Goal: Task Accomplishment & Management: Manage account settings

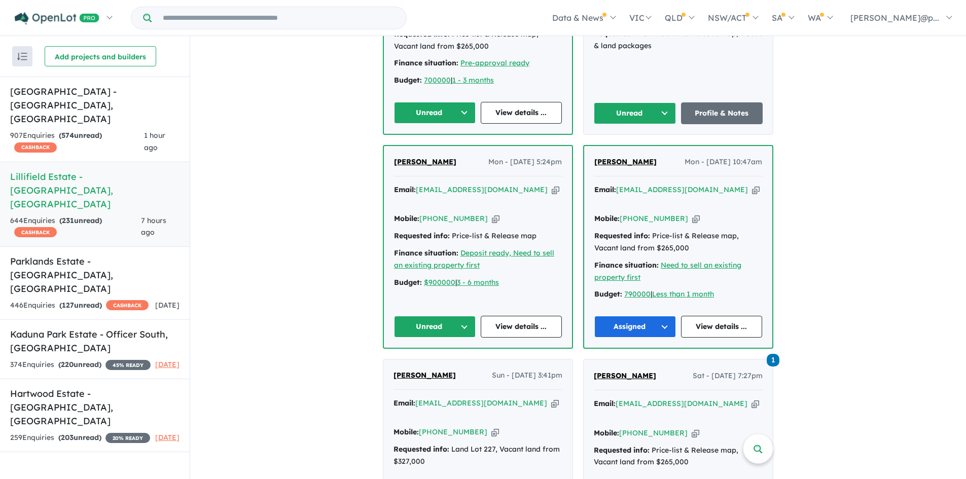
scroll to position [546, 0]
click at [474, 198] on div "Email: [EMAIL_ADDRESS][DOMAIN_NAME] Copied! Mobile: [PHONE_NUMBER] Copied! Requ…" at bounding box center [478, 239] width 168 height 110
click at [475, 212] on div "Mobile: [PHONE_NUMBER] Copied!" at bounding box center [478, 218] width 168 height 12
click at [492, 213] on icon "button" at bounding box center [496, 218] width 8 height 11
click at [552, 184] on icon "button" at bounding box center [556, 189] width 8 height 11
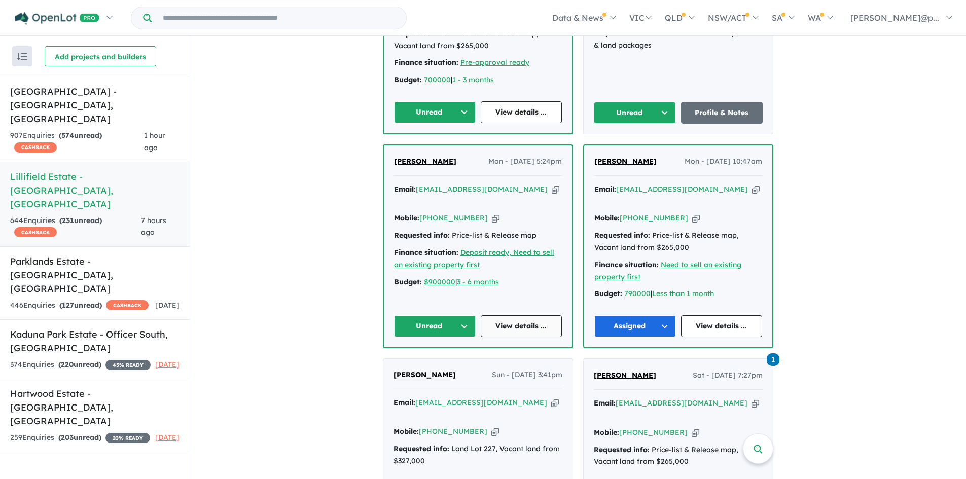
click at [492, 315] on link "View details ..." at bounding box center [522, 326] width 82 height 22
drag, startPoint x: 449, startPoint y: 145, endPoint x: 392, endPoint y: 144, distance: 56.3
click at [394, 156] on div "[PERSON_NAME] Mon - [DATE] 5:24pm" at bounding box center [478, 166] width 168 height 20
copy span "[PERSON_NAME]"
click at [438, 315] on button "Unread" at bounding box center [435, 326] width 82 height 22
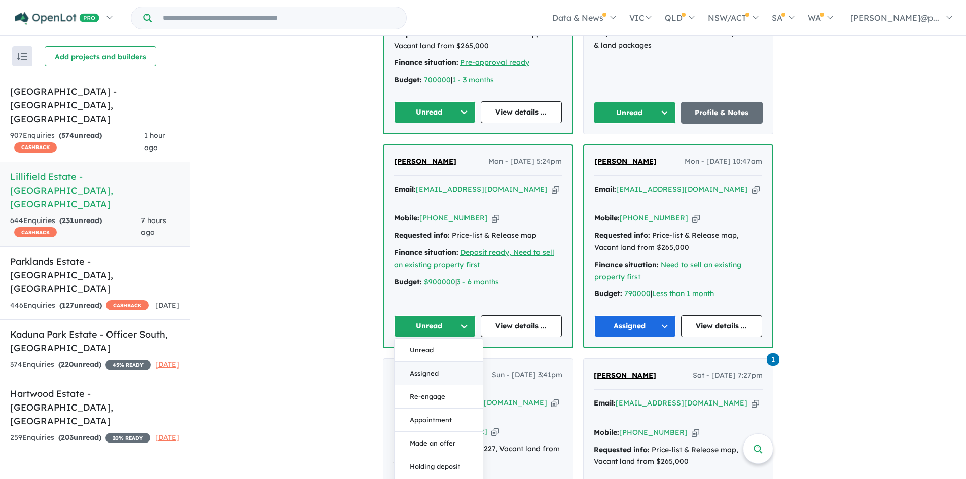
click at [450, 362] on button "Assigned" at bounding box center [438, 373] width 88 height 23
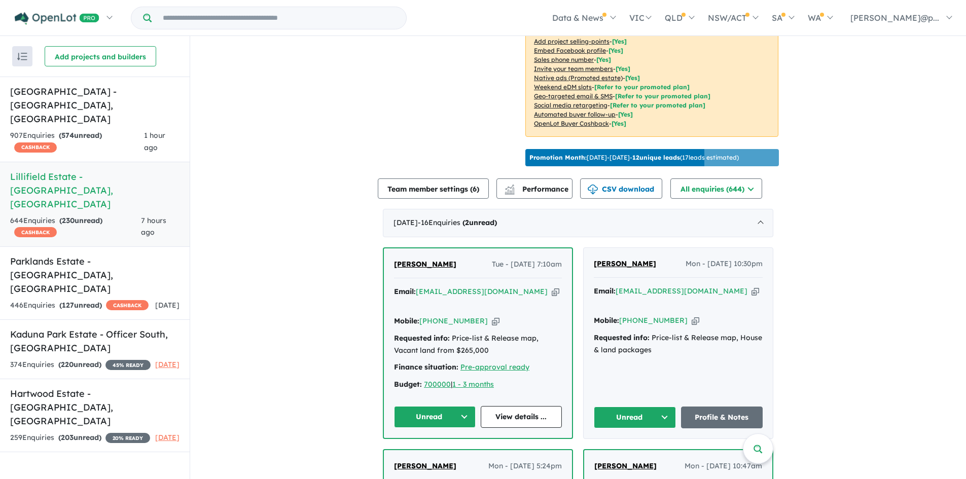
scroll to position [239, 0]
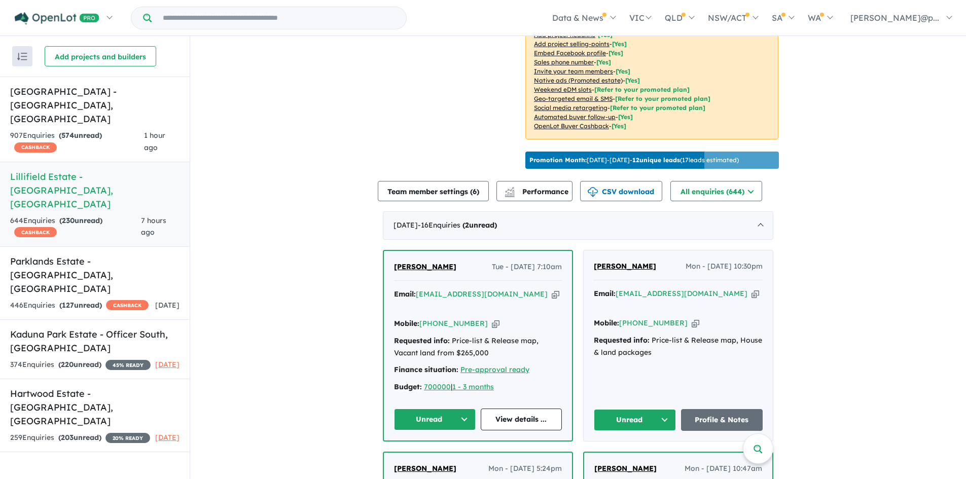
click at [675, 317] on div "Mobile: [PHONE_NUMBER] Copied!" at bounding box center [678, 323] width 169 height 12
click at [676, 317] on div "Mobile: [PHONE_NUMBER] Copied!" at bounding box center [678, 323] width 169 height 12
click at [691, 318] on icon "button" at bounding box center [695, 323] width 8 height 11
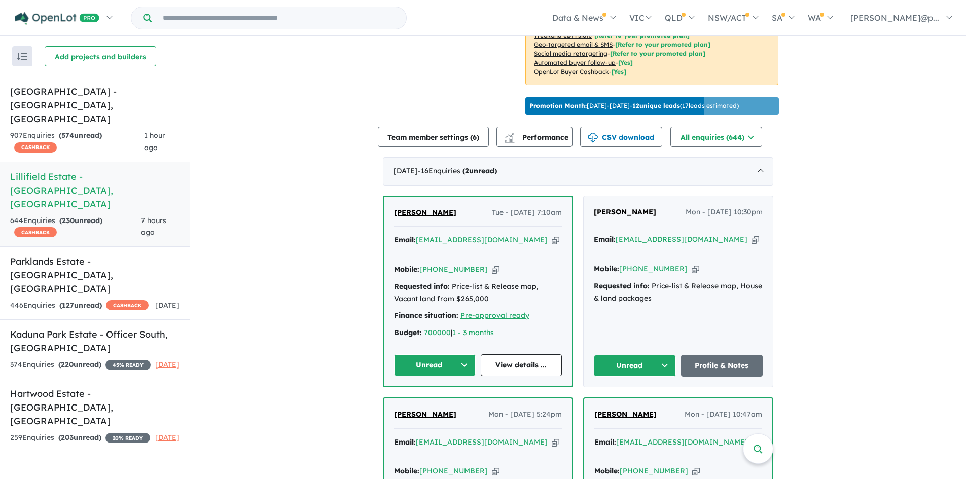
click at [721, 235] on div "Email: [EMAIL_ADDRESS][DOMAIN_NAME] Copied!" at bounding box center [678, 246] width 169 height 24
click at [751, 236] on icon "button" at bounding box center [755, 239] width 8 height 11
click at [691, 264] on icon "button" at bounding box center [695, 269] width 8 height 11
click at [622, 355] on button "Unread" at bounding box center [635, 366] width 82 height 22
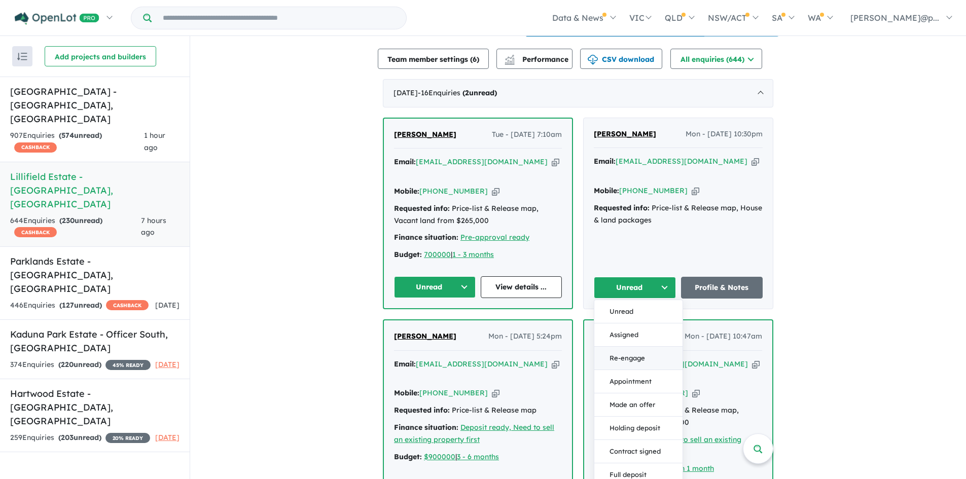
scroll to position [372, 0]
click at [620, 323] on button "Assigned" at bounding box center [638, 334] width 88 height 23
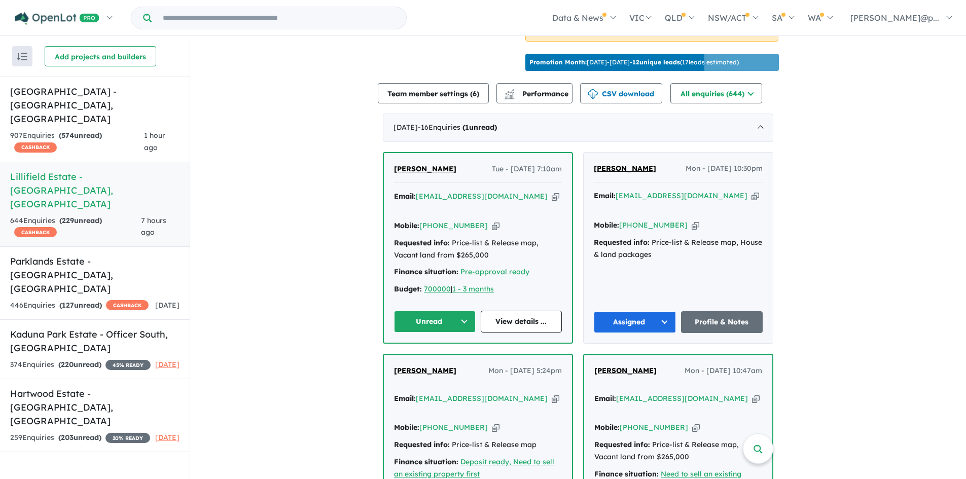
scroll to position [337, 0]
click at [492, 221] on icon "button" at bounding box center [496, 226] width 8 height 11
click at [517, 312] on link "View details ..." at bounding box center [522, 322] width 82 height 22
click at [439, 311] on button "Unread" at bounding box center [435, 322] width 82 height 22
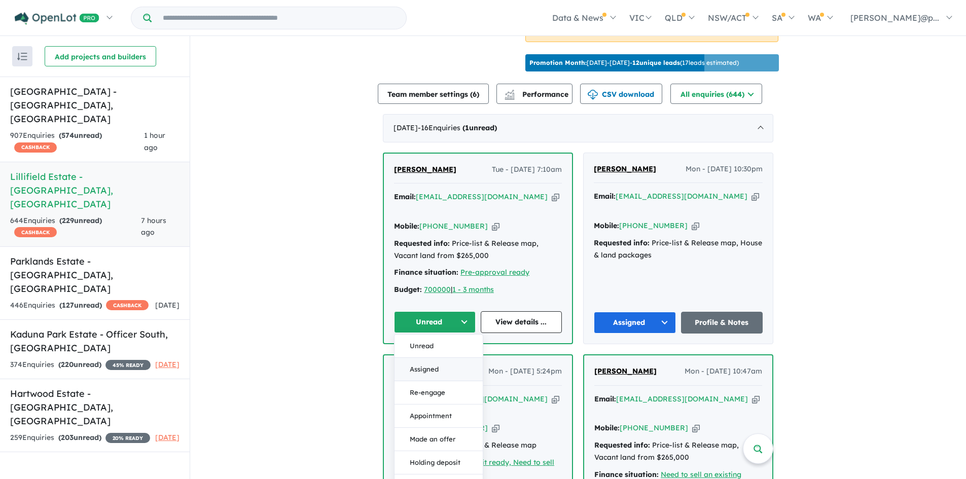
click at [421, 358] on button "Assigned" at bounding box center [438, 369] width 88 height 23
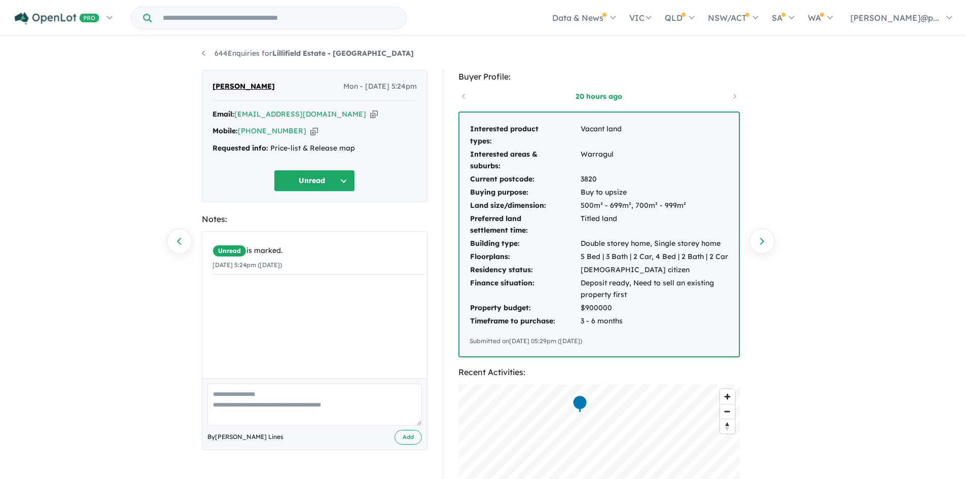
drag, startPoint x: 630, startPoint y: 348, endPoint x: 463, endPoint y: 134, distance: 270.9
click at [463, 134] on div "Interested product types: Vacant land Interested areas & suburbs: Warragul Curr…" at bounding box center [598, 235] width 279 height 244
copy div "Interested product types: Vacant land Interested areas & suburbs: Warragul Curr…"
click at [615, 332] on div "Interested product types: Vacant land Interested areas & suburbs: Warragul Curr…" at bounding box center [598, 235] width 279 height 244
drag, startPoint x: 609, startPoint y: 343, endPoint x: 465, endPoint y: 128, distance: 258.3
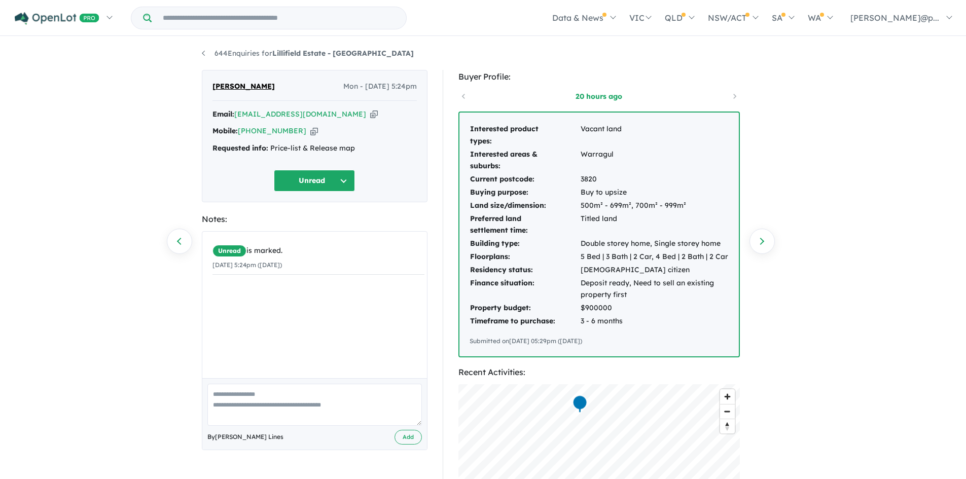
click at [465, 128] on div "Interested product types: Vacant land Interested areas & suburbs: Warragul Curr…" at bounding box center [598, 235] width 279 height 244
copy div "Interested product types: Vacant land Interested areas & suburbs: Warragul Curr…"
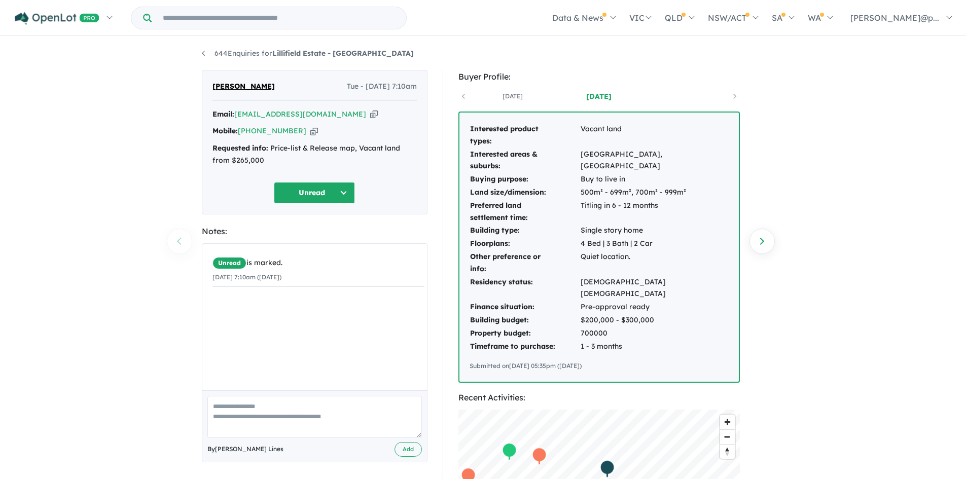
drag, startPoint x: 616, startPoint y: 358, endPoint x: 465, endPoint y: 130, distance: 274.0
click at [465, 130] on div "Interested product types: Vacant land Interested areas & suburbs: Garfield, Pak…" at bounding box center [598, 247] width 279 height 269
copy div "Interested product types: Vacant land Interested areas & suburbs: Garfield, Pak…"
